Goal: Find specific page/section

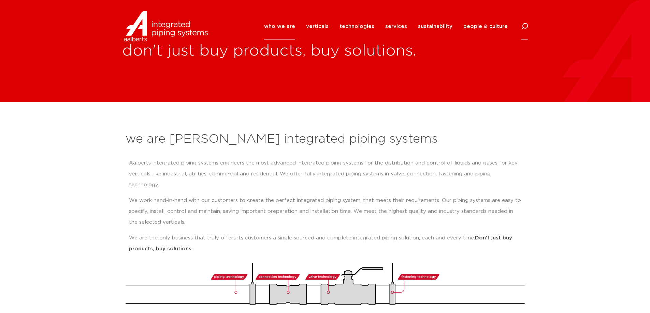
click at [523, 25] on icon at bounding box center [524, 26] width 8 height 8
click at [436, 27] on input "Search" at bounding box center [473, 26] width 109 height 16
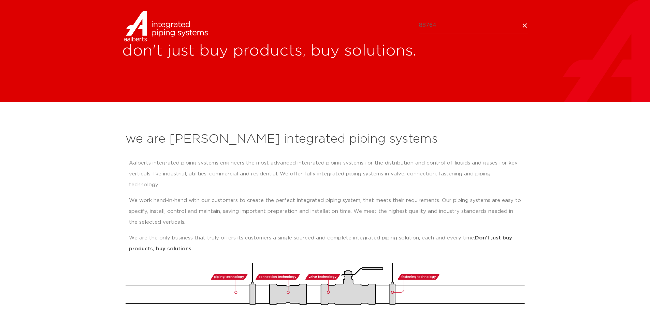
type input "88764"
click button "Search" at bounding box center [0, 0] width 0 height 0
